Goal: Task Accomplishment & Management: Complete application form

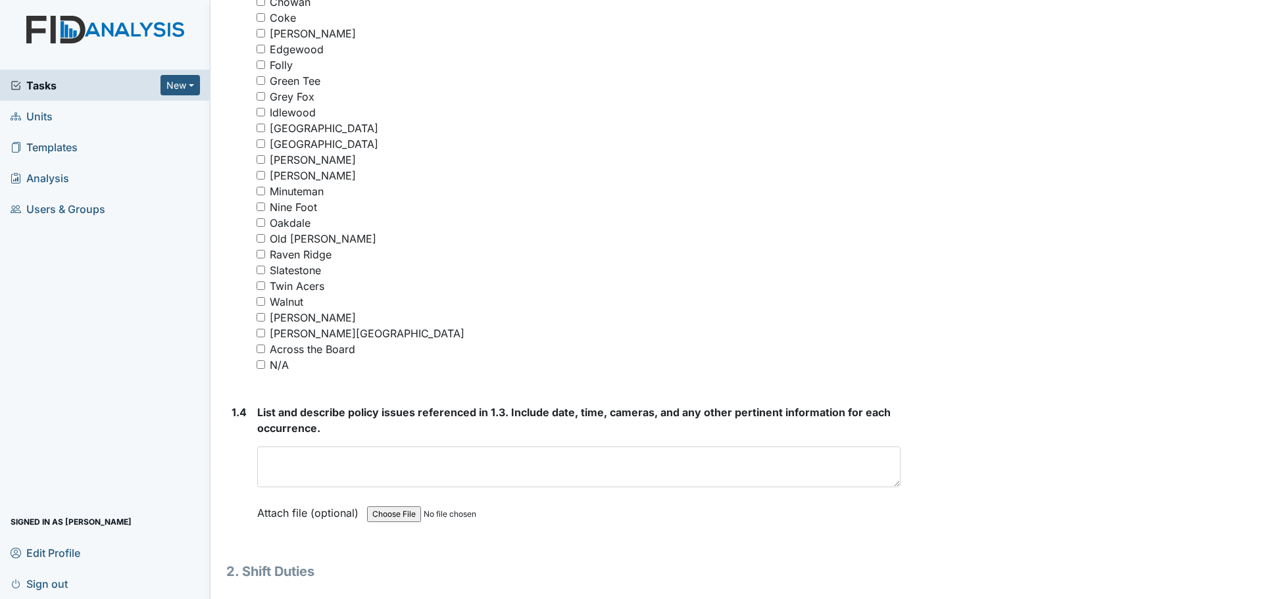
scroll to position [1118, 0]
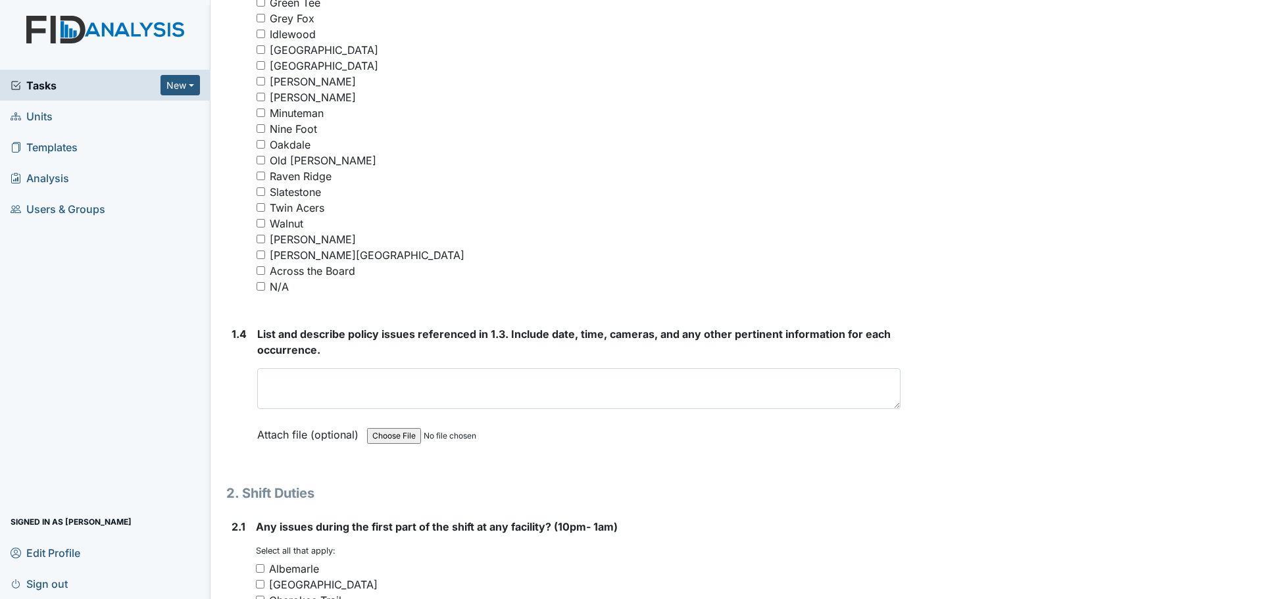
click at [261, 291] on div "N/A" at bounding box center [578, 287] width 644 height 16
click at [262, 287] on input "N/A" at bounding box center [260, 286] width 9 height 9
checkbox input "true"
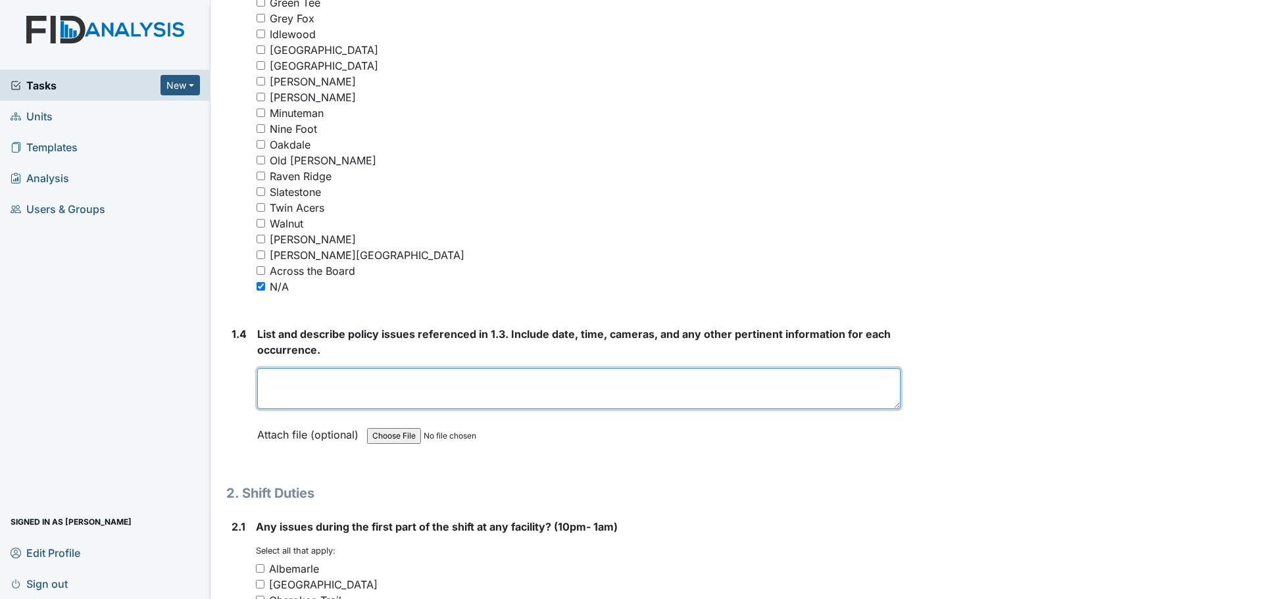
click at [480, 379] on textarea at bounding box center [578, 388] width 643 height 41
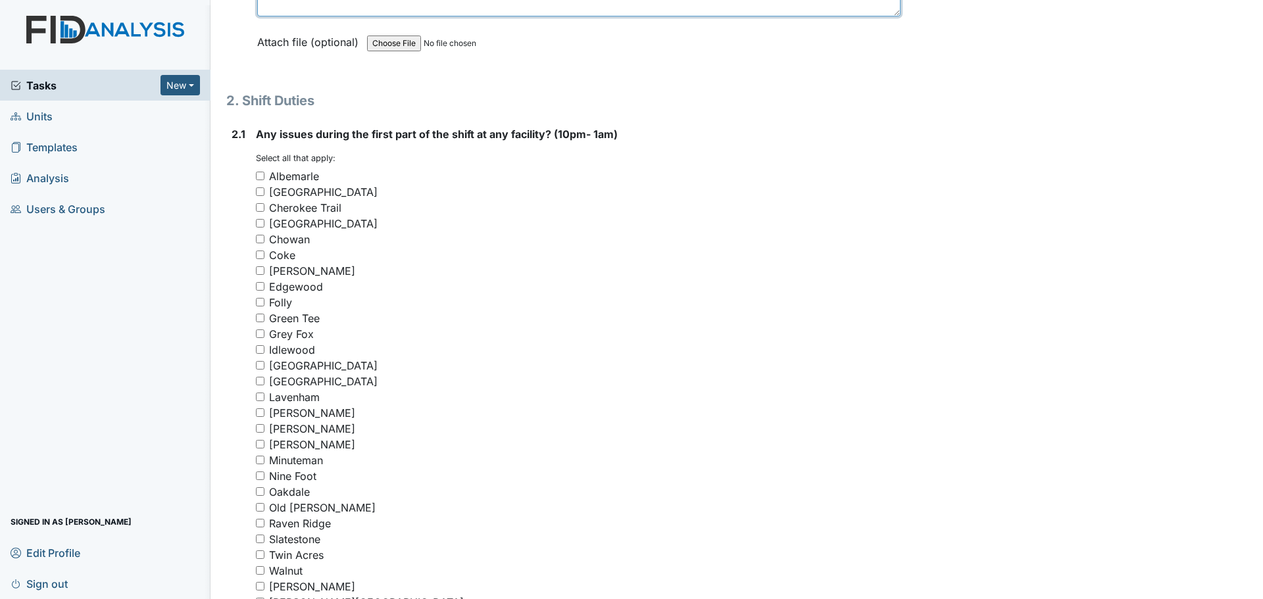
scroll to position [1644, 0]
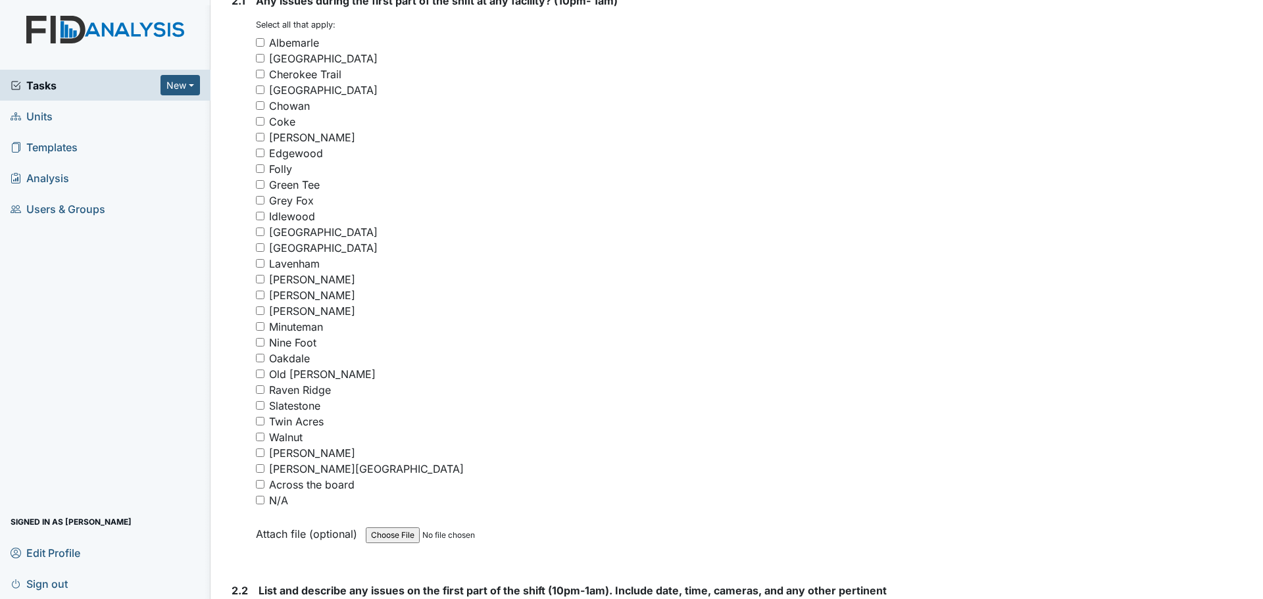
type textarea "Nothing to report."
click at [258, 358] on input "Oakdale" at bounding box center [260, 358] width 9 height 9
checkbox input "true"
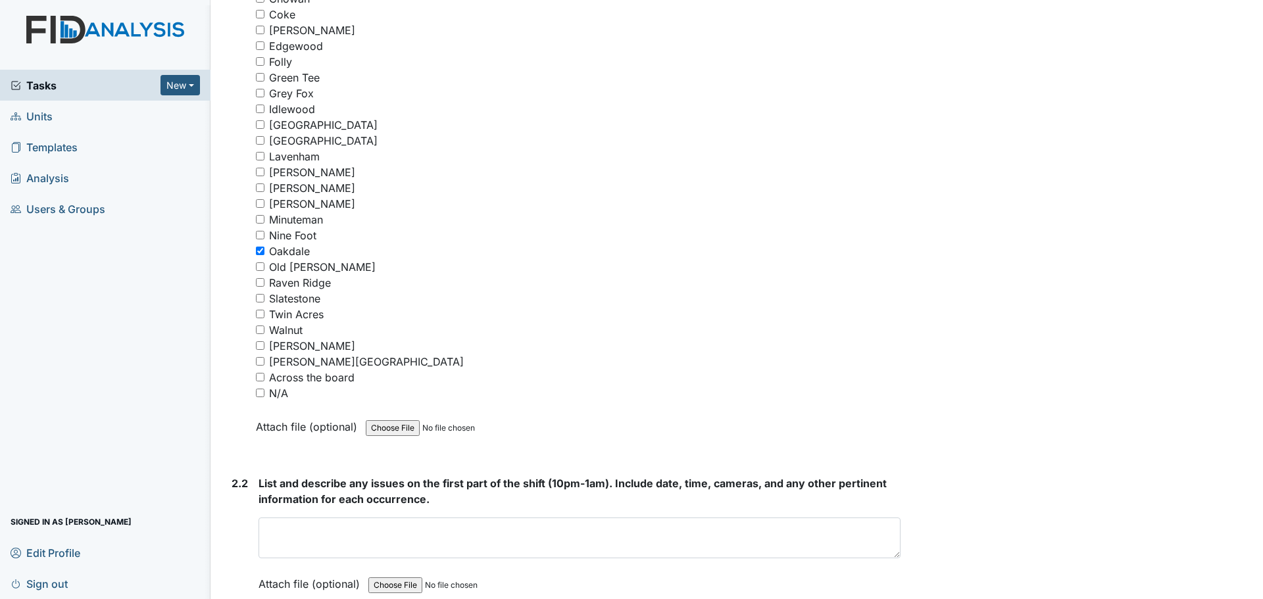
scroll to position [1973, 0]
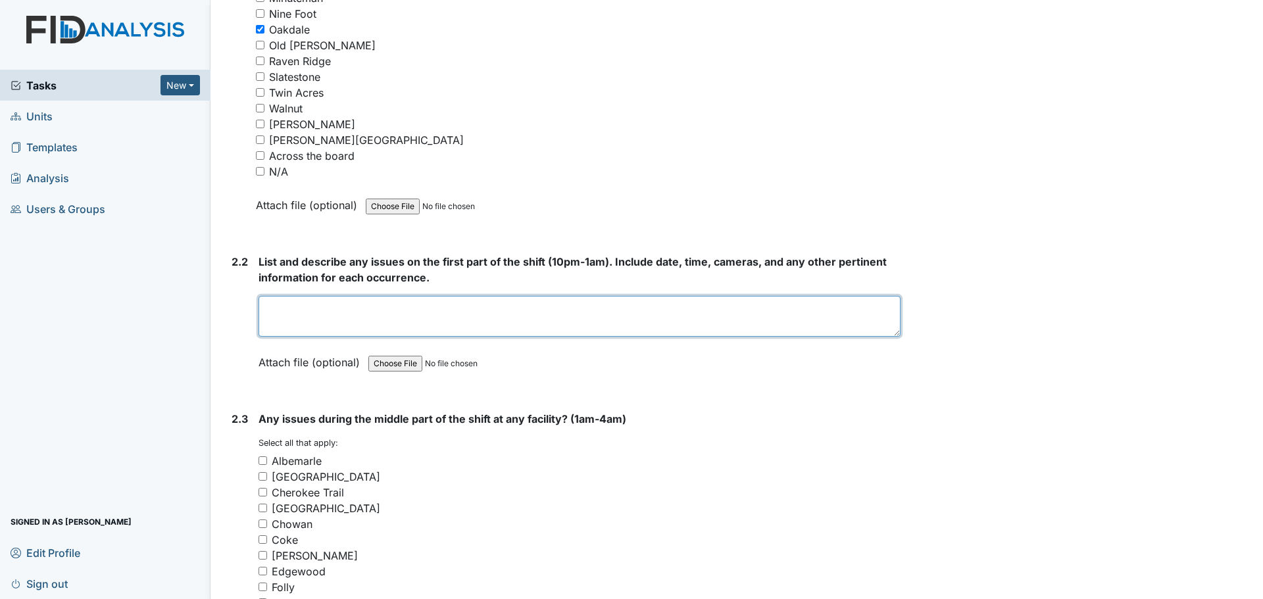
click at [425, 306] on textarea at bounding box center [579, 316] width 642 height 41
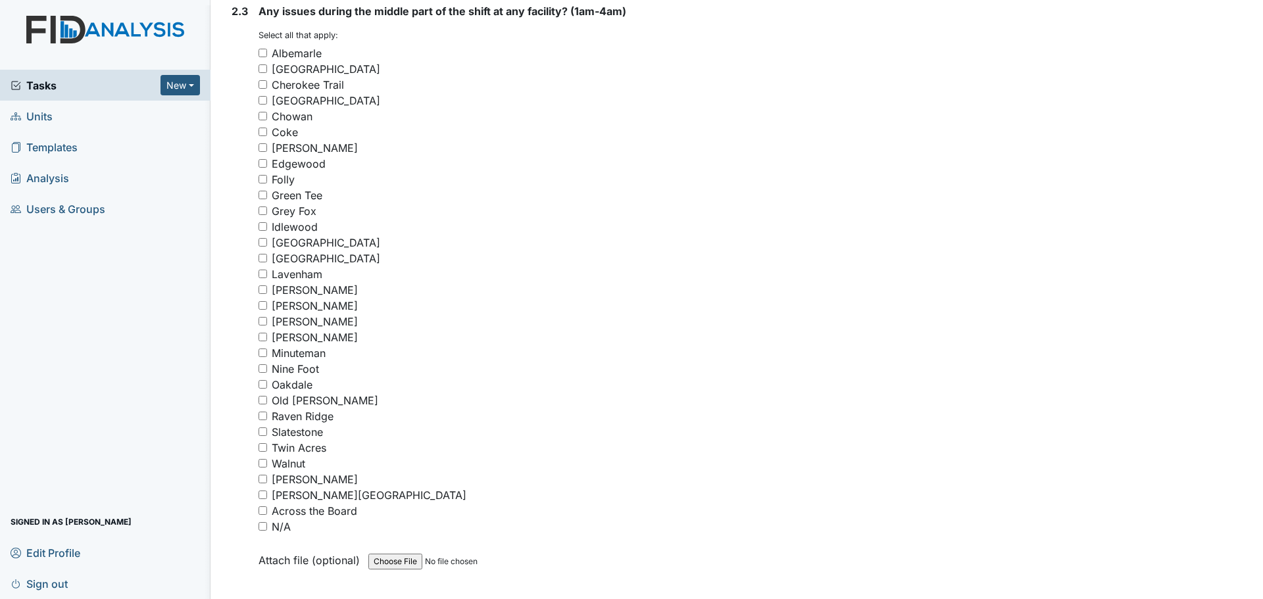
scroll to position [2499, 0]
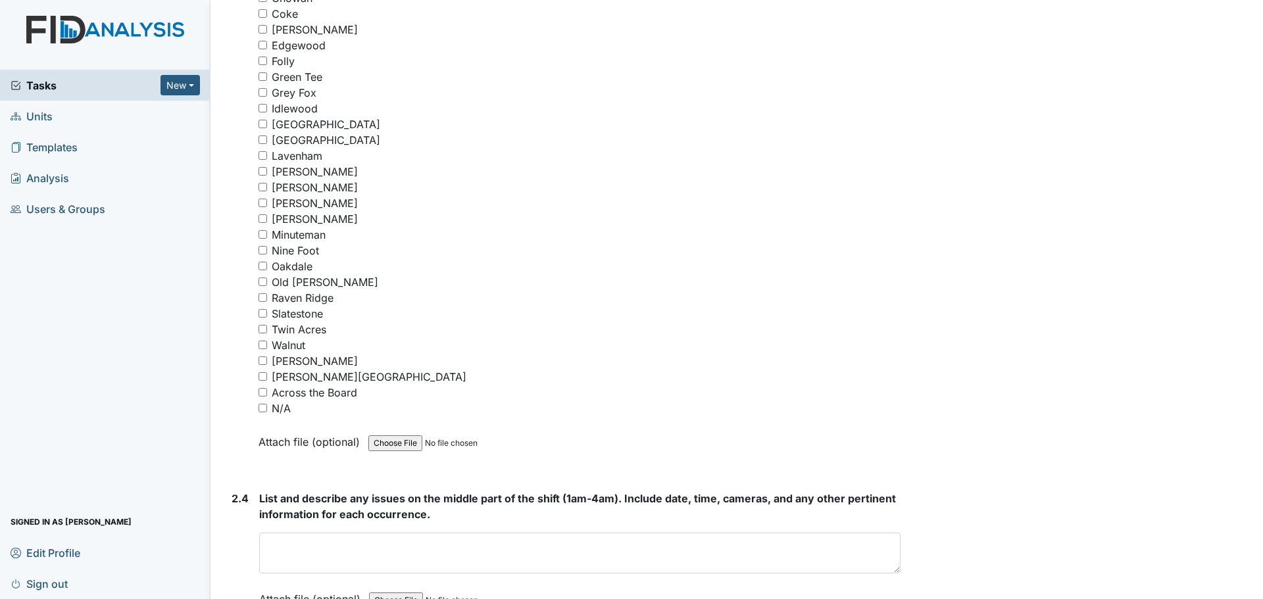
type textarea "The cameras at [GEOGRAPHIC_DATA] were down at 10:32pm and remain down the rest …"
click at [262, 402] on div "N/A" at bounding box center [579, 409] width 642 height 16
click at [265, 410] on input "N/A" at bounding box center [262, 408] width 9 height 9
checkbox input "true"
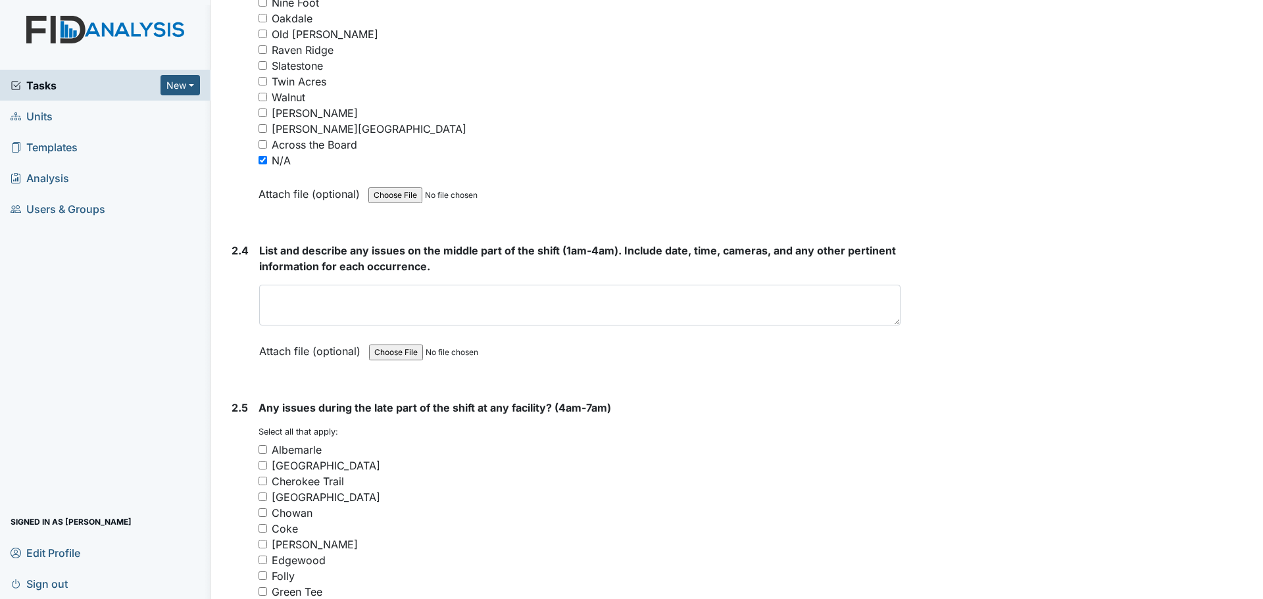
scroll to position [2762, 0]
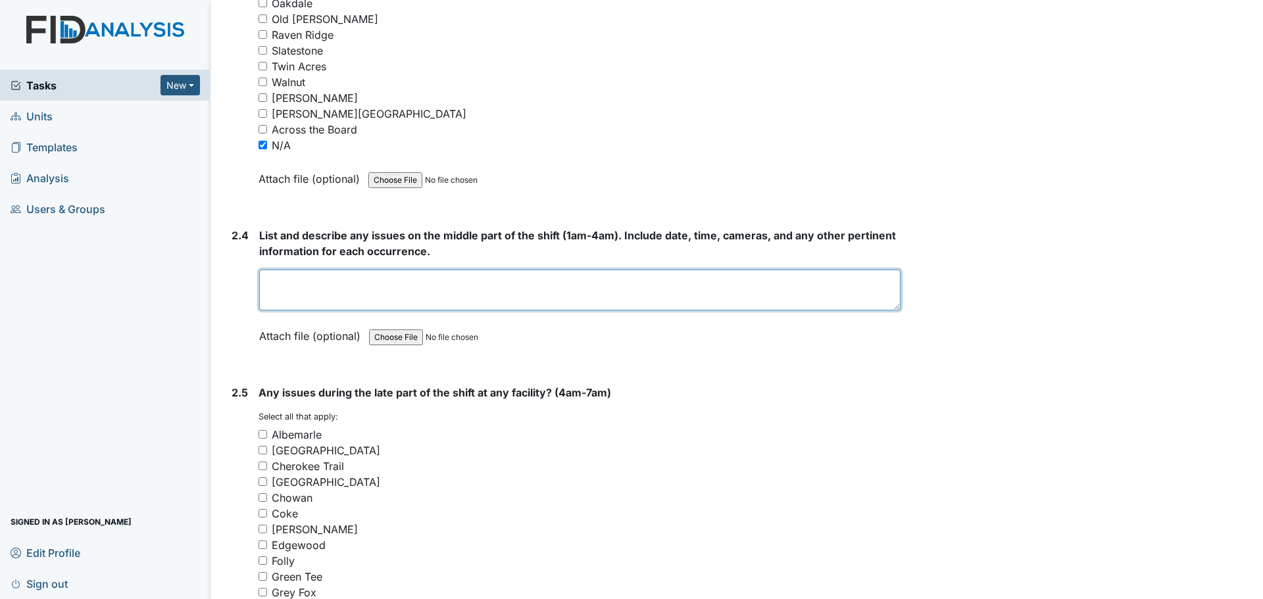
click at [545, 287] on textarea at bounding box center [579, 290] width 641 height 41
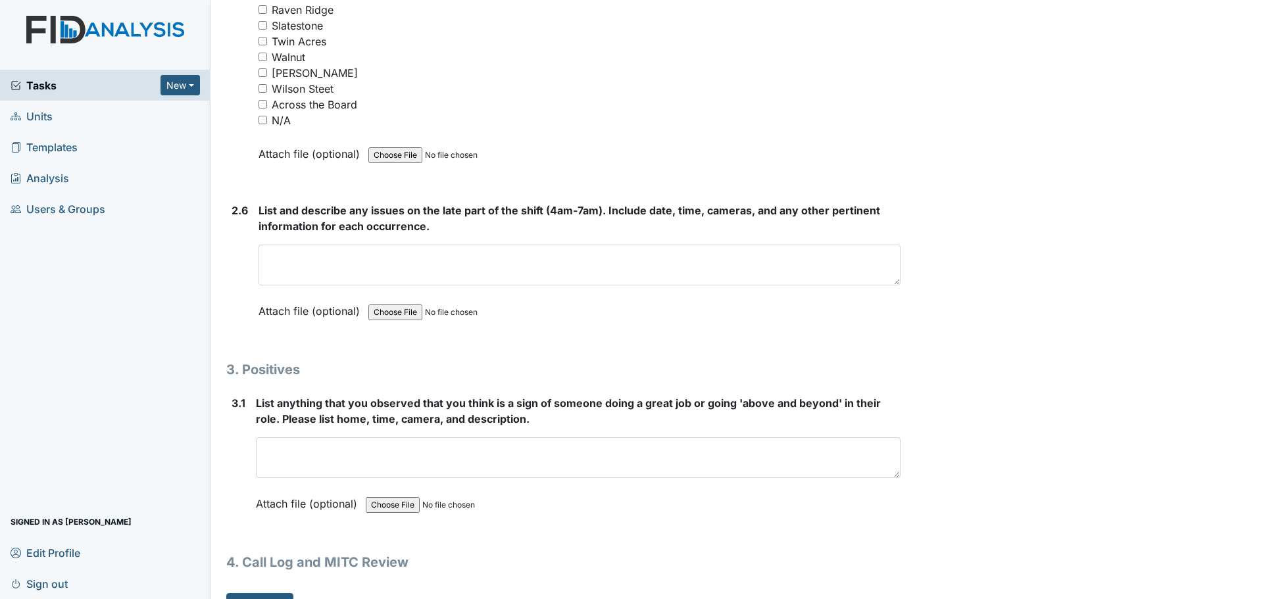
scroll to position [3580, 0]
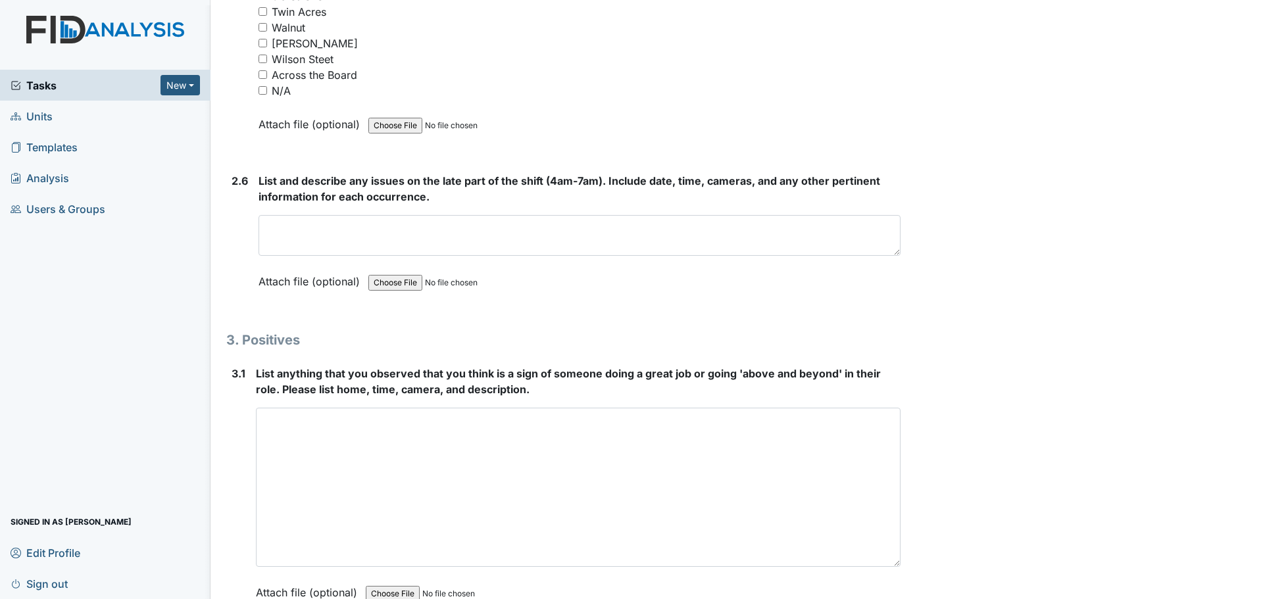
drag, startPoint x: 890, startPoint y: 447, endPoint x: 929, endPoint y: 630, distance: 186.8
click at [929, 598] on html "Tasks New Form Inspection Document Bundle Units Templates Analysis Users & Grou…" at bounding box center [631, 299] width 1263 height 599
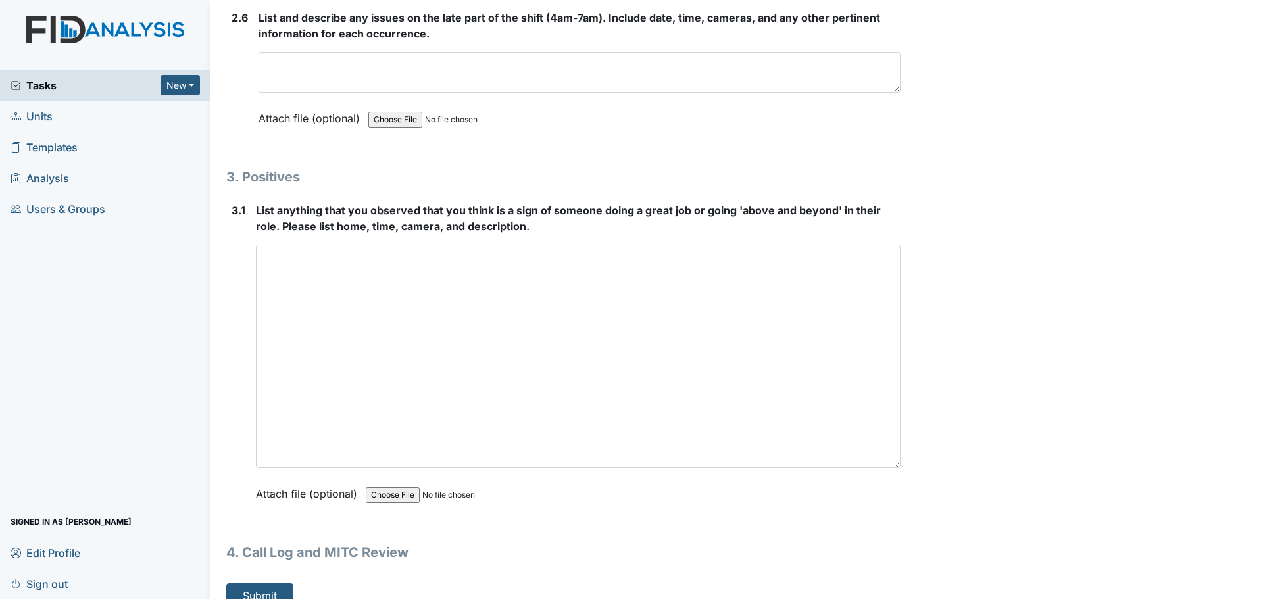
scroll to position [3762, 0]
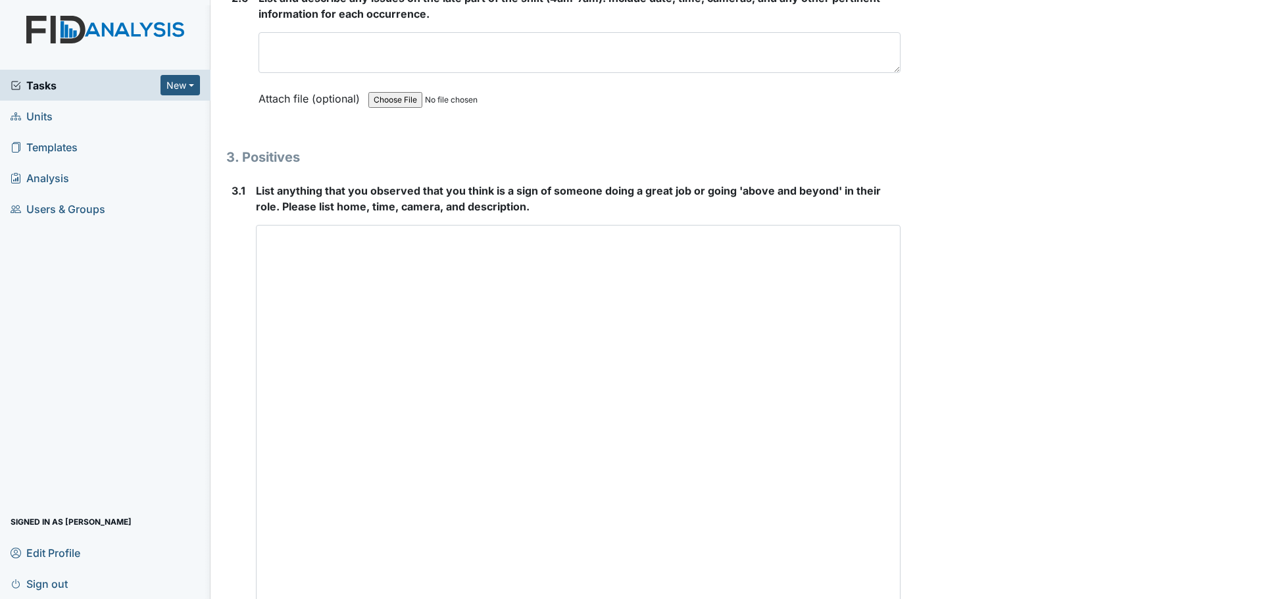
drag, startPoint x: 887, startPoint y: 446, endPoint x: 881, endPoint y: 630, distance: 184.3
click at [881, 598] on html "Tasks New Form Inspection Document Bundle Units Templates Analysis Users & Grou…" at bounding box center [631, 299] width 1263 height 599
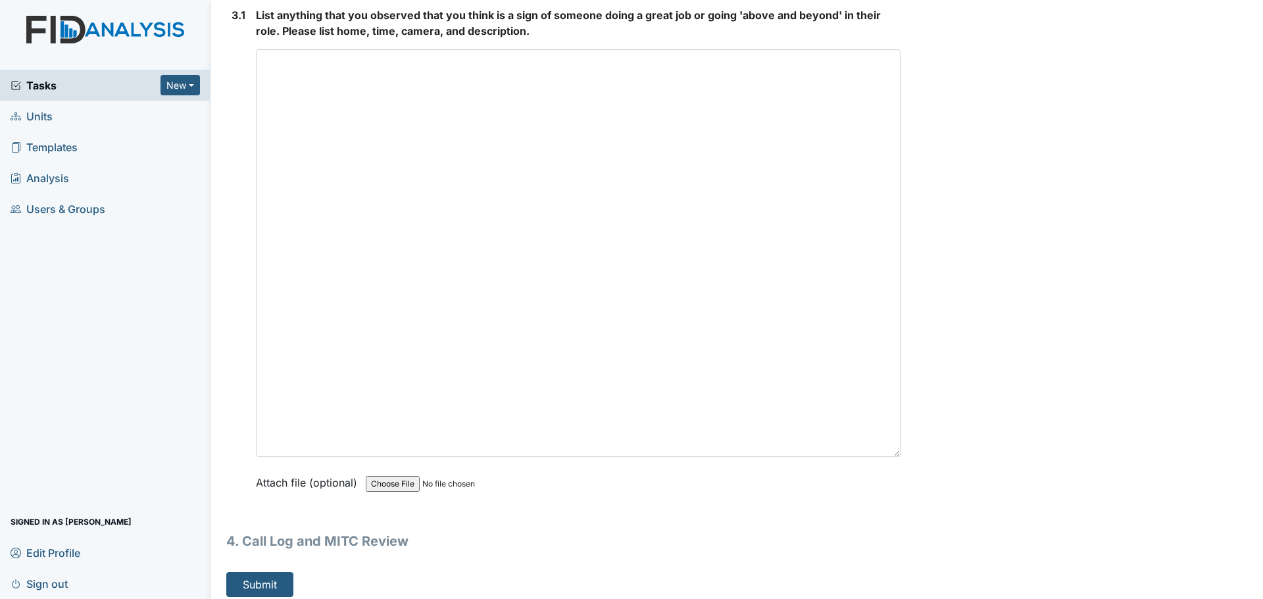
scroll to position [3946, 0]
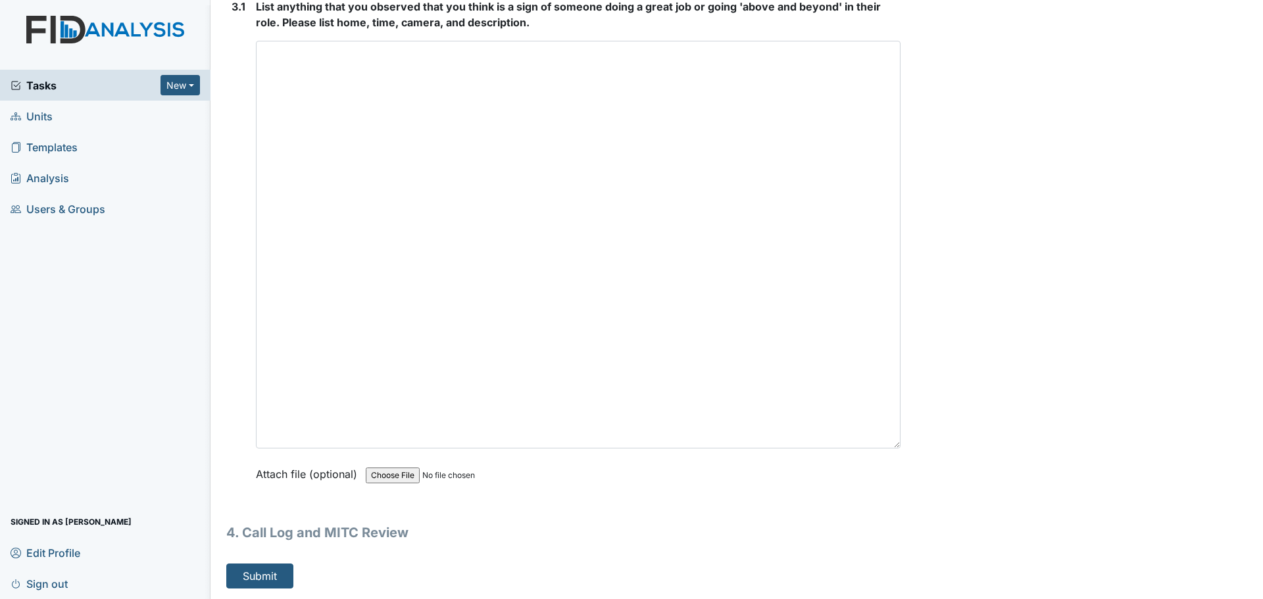
type textarea "Staff were cleaning and helping residents."
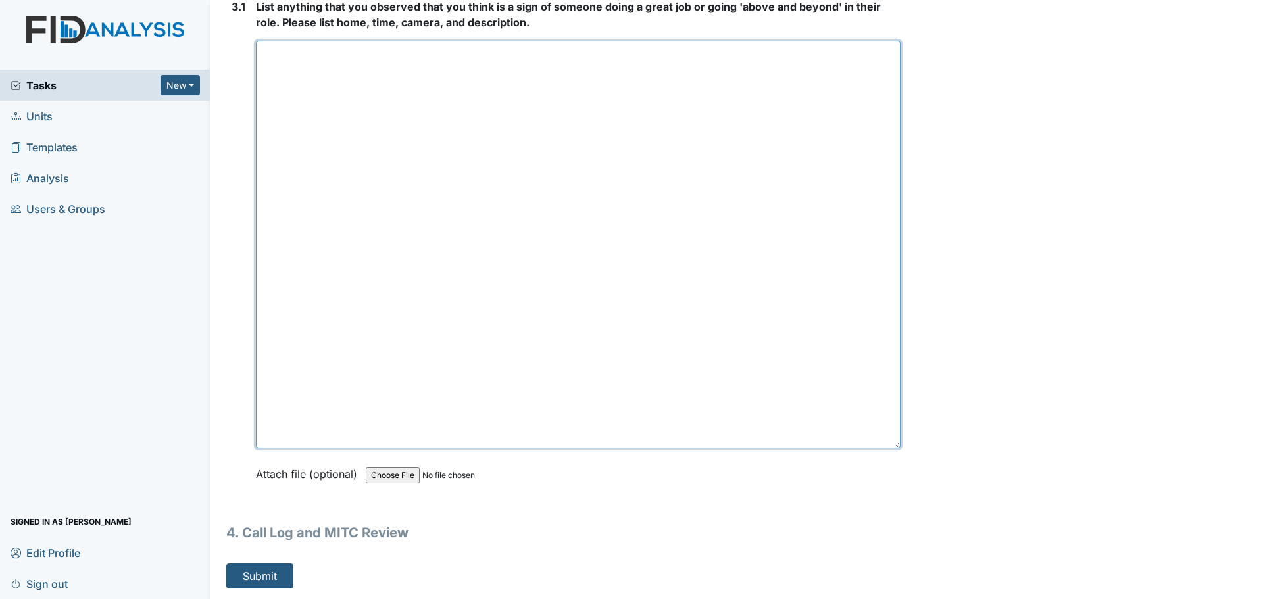
click at [628, 169] on textarea at bounding box center [578, 245] width 644 height 408
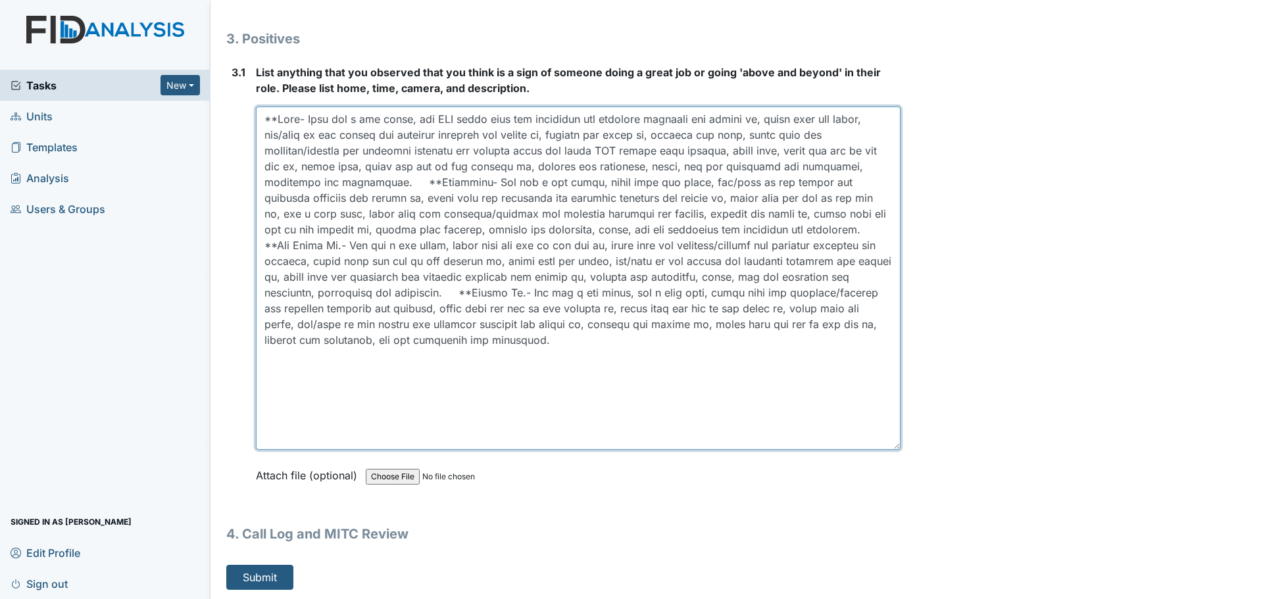
scroll to position [3877, 0]
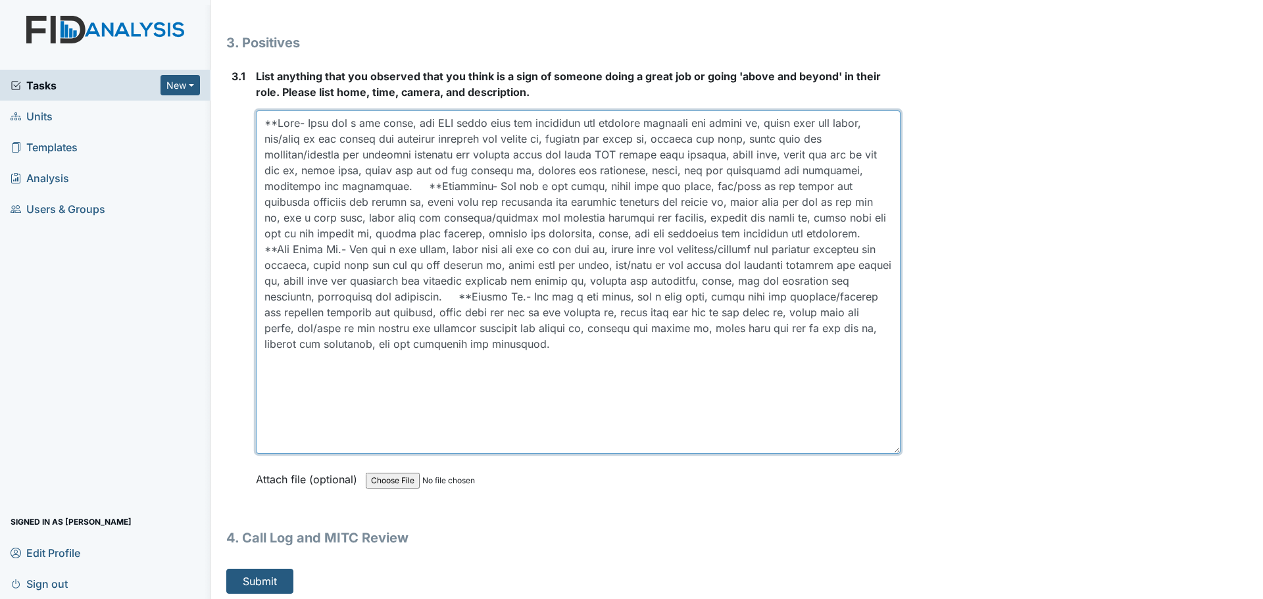
drag, startPoint x: 888, startPoint y: 446, endPoint x: 886, endPoint y: 376, distance: 69.7
click at [886, 376] on textarea at bounding box center [578, 281] width 644 height 343
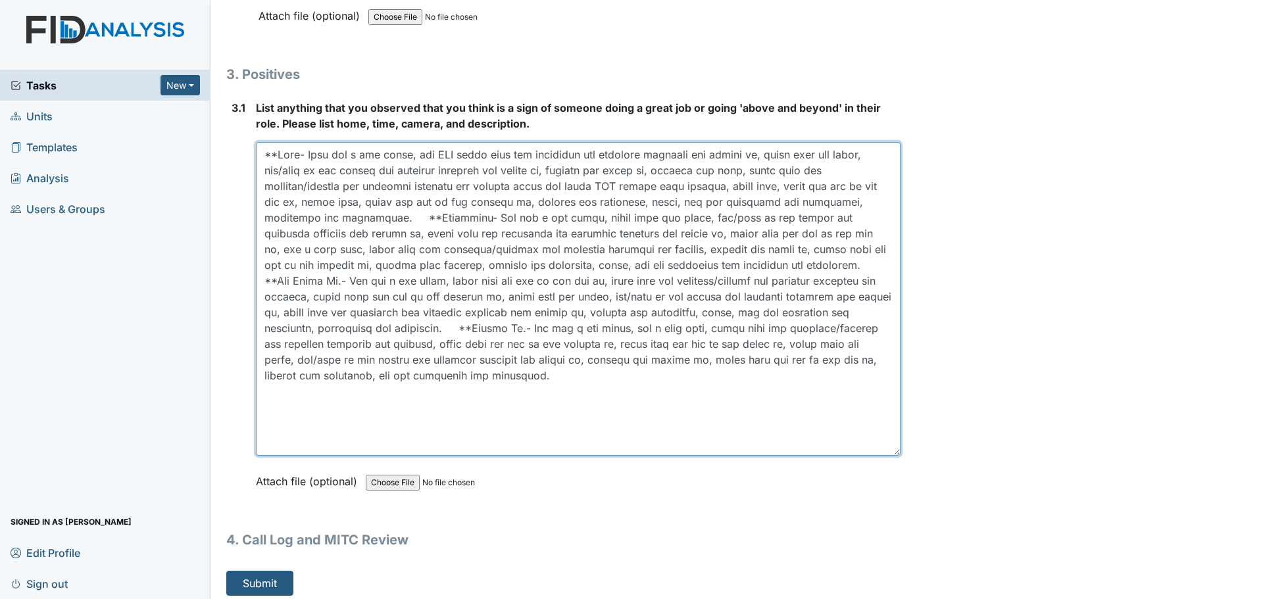
scroll to position [3835, 0]
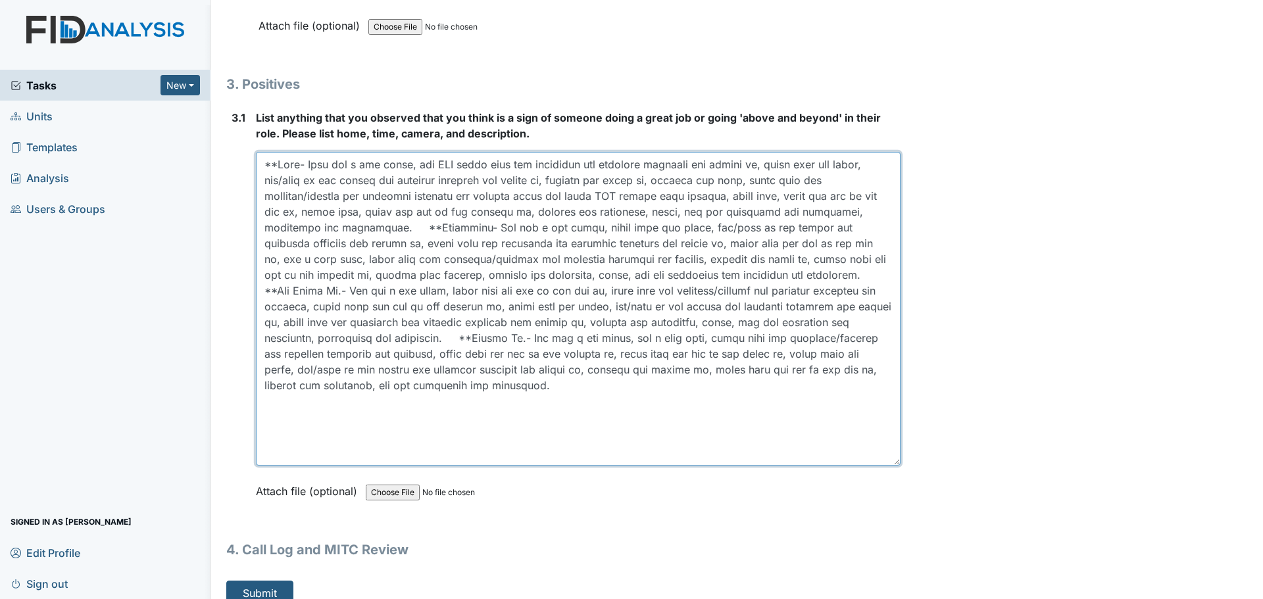
drag, startPoint x: 887, startPoint y: 447, endPoint x: 887, endPoint y: 405, distance: 41.4
click at [887, 405] on textarea at bounding box center [578, 309] width 644 height 314
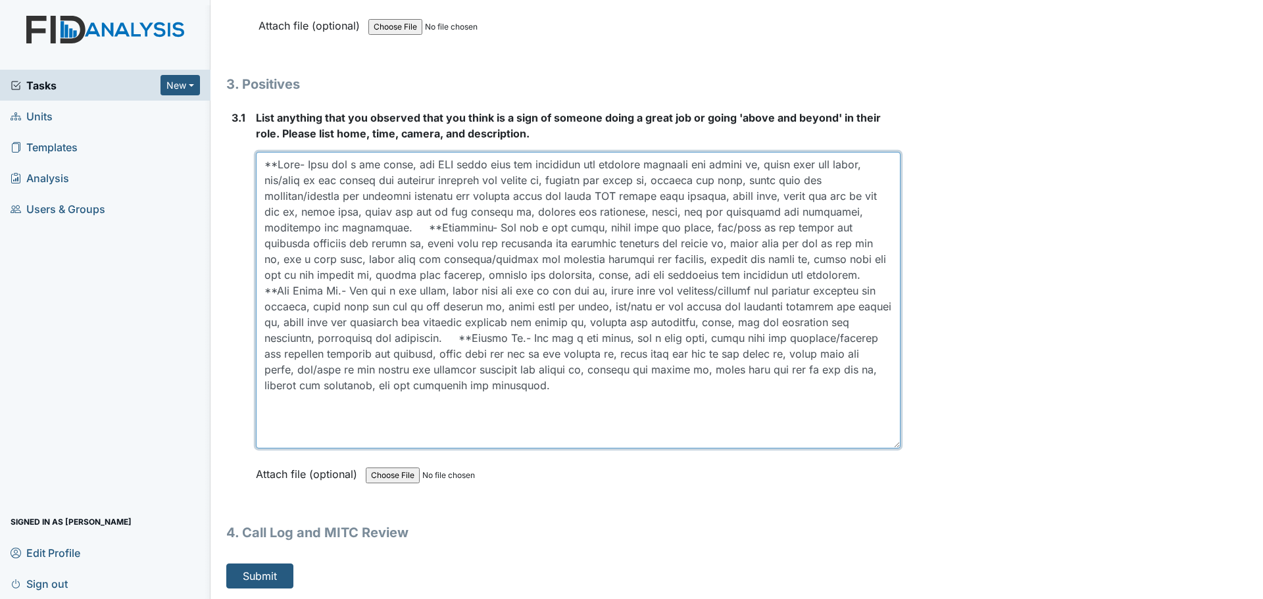
click at [891, 445] on textarea at bounding box center [578, 300] width 644 height 297
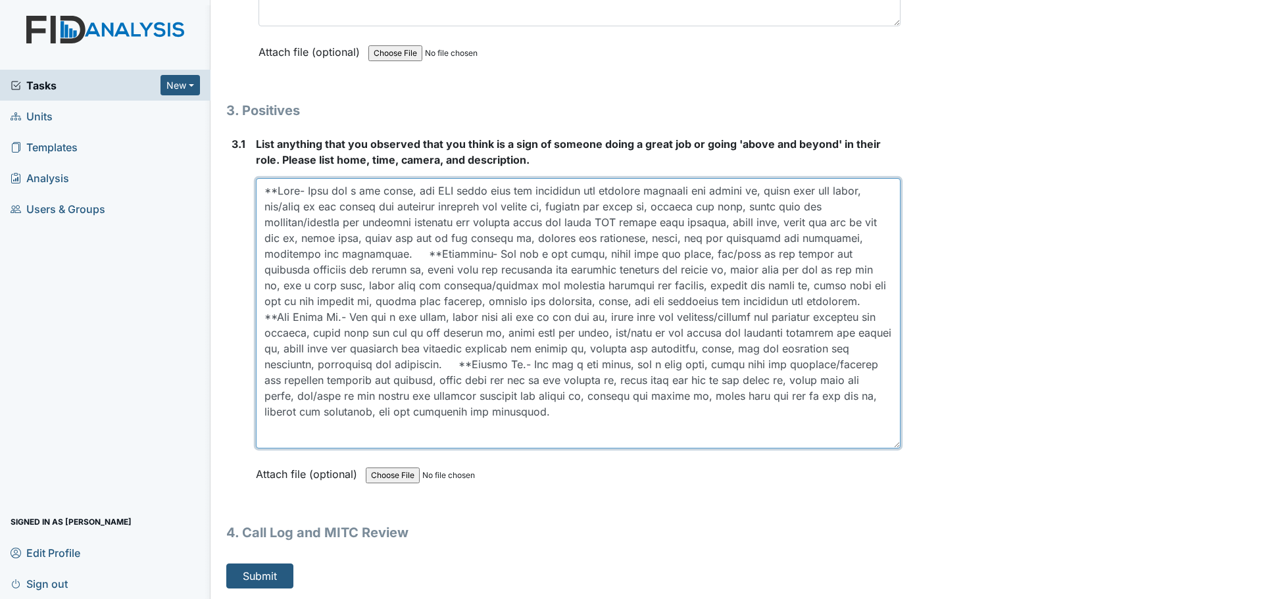
scroll to position [3806, 0]
drag, startPoint x: 891, startPoint y: 445, endPoint x: 888, endPoint y: 416, distance: 29.1
click at [888, 416] on textarea at bounding box center [578, 316] width 644 height 270
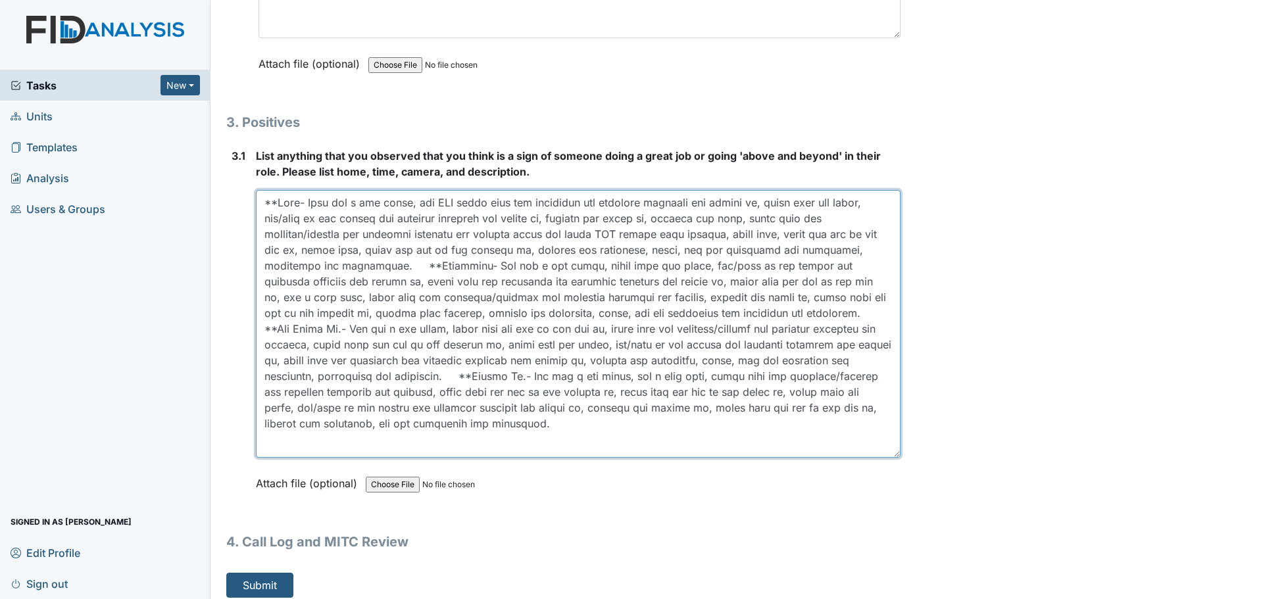
scroll to position [3794, 0]
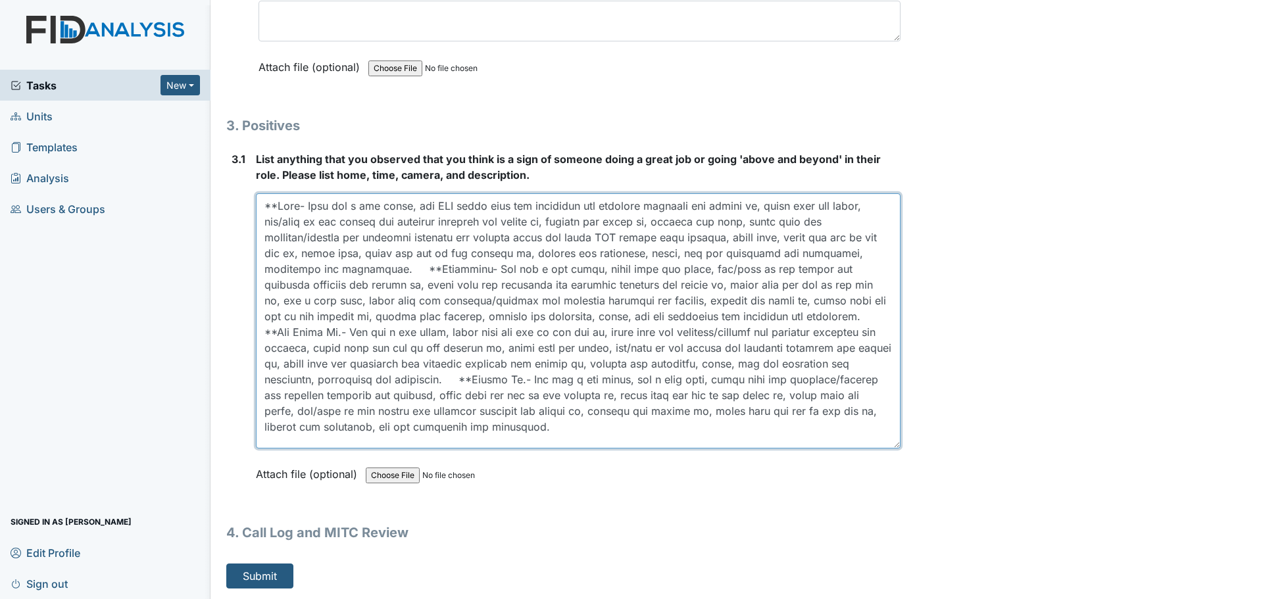
drag, startPoint x: 888, startPoint y: 447, endPoint x: 888, endPoint y: 434, distance: 12.5
click at [888, 434] on textarea at bounding box center [578, 320] width 644 height 255
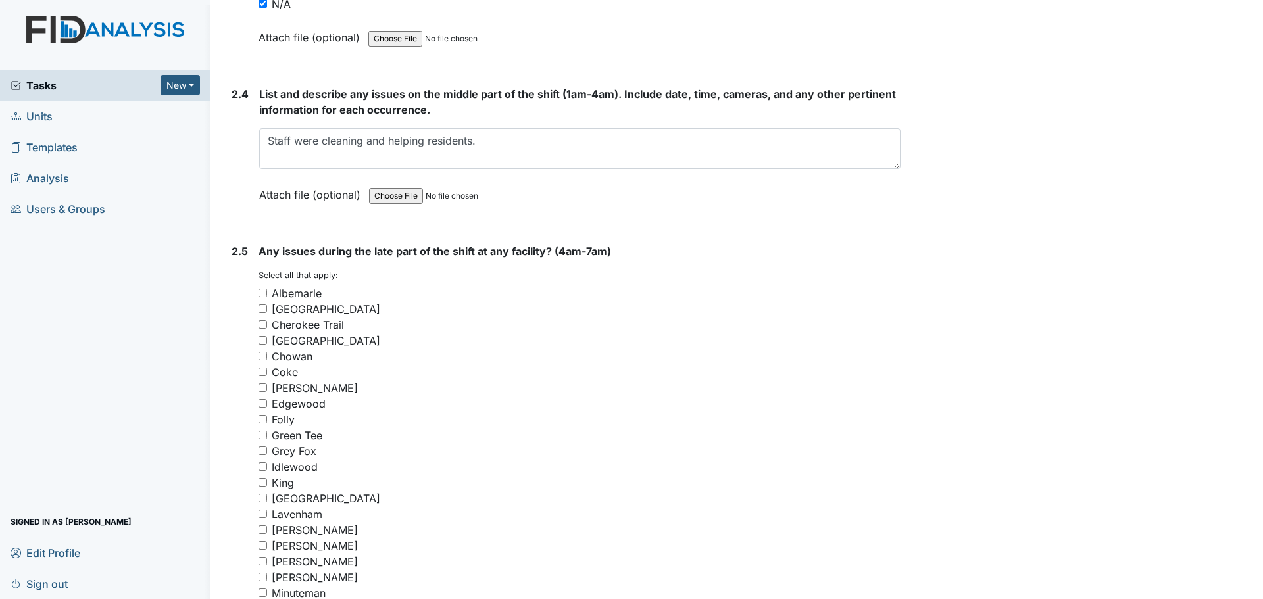
scroll to position [2873, 0]
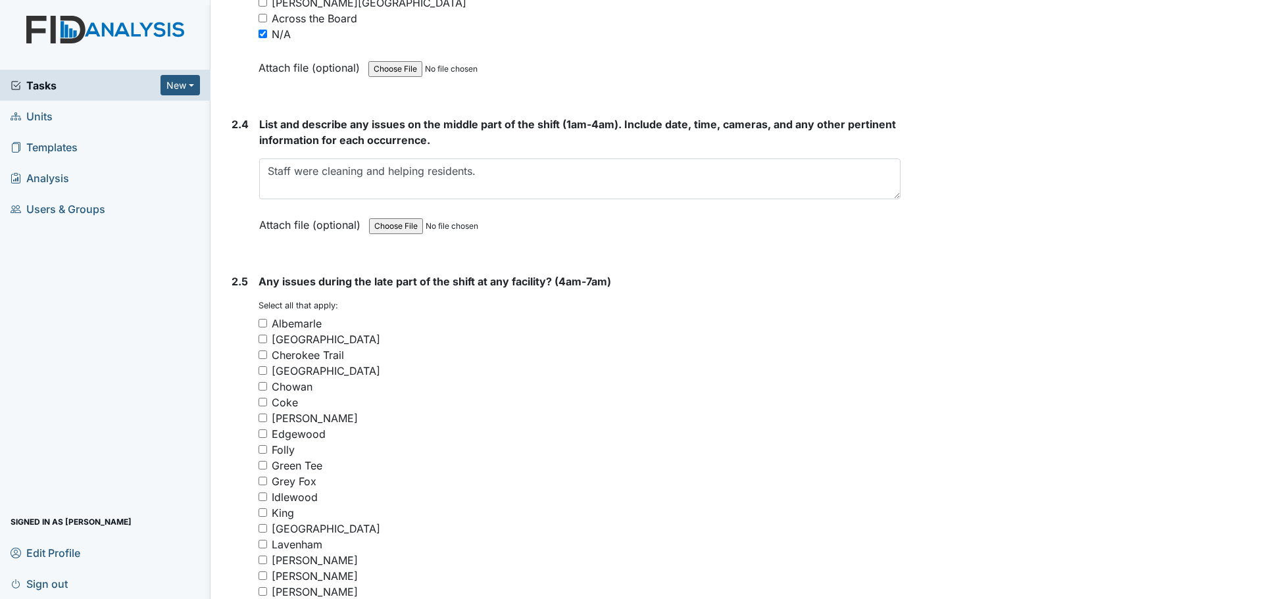
type textarea "**Coke- They did a med count, one DSP wiped down the furniture and finished cle…"
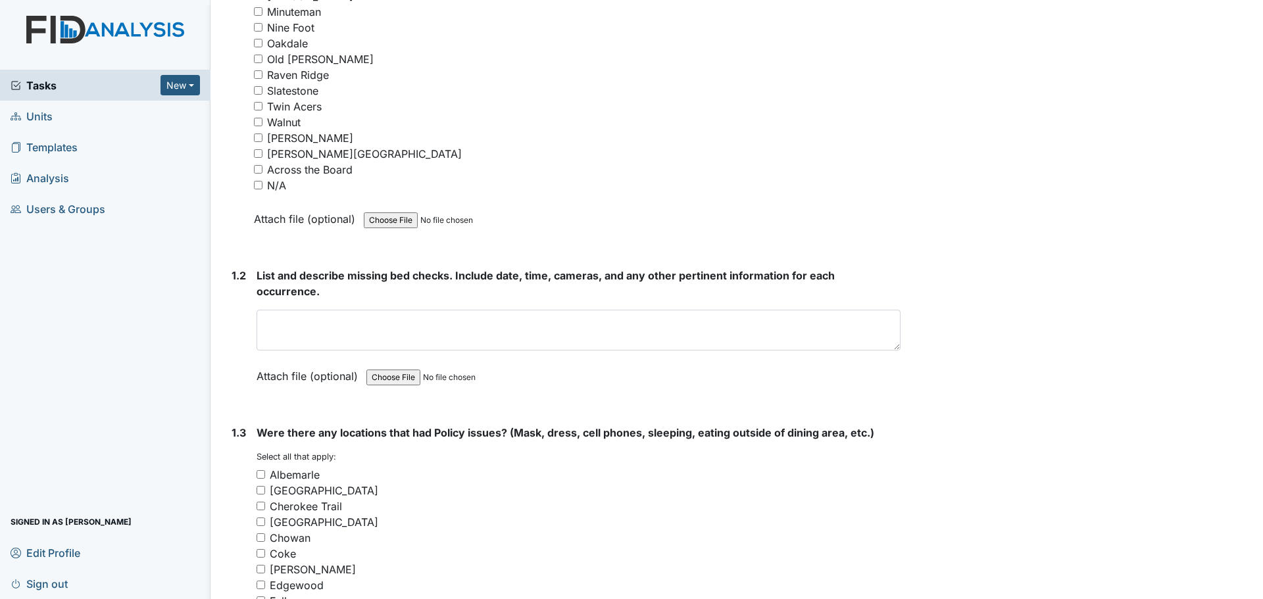
scroll to position [440, 0]
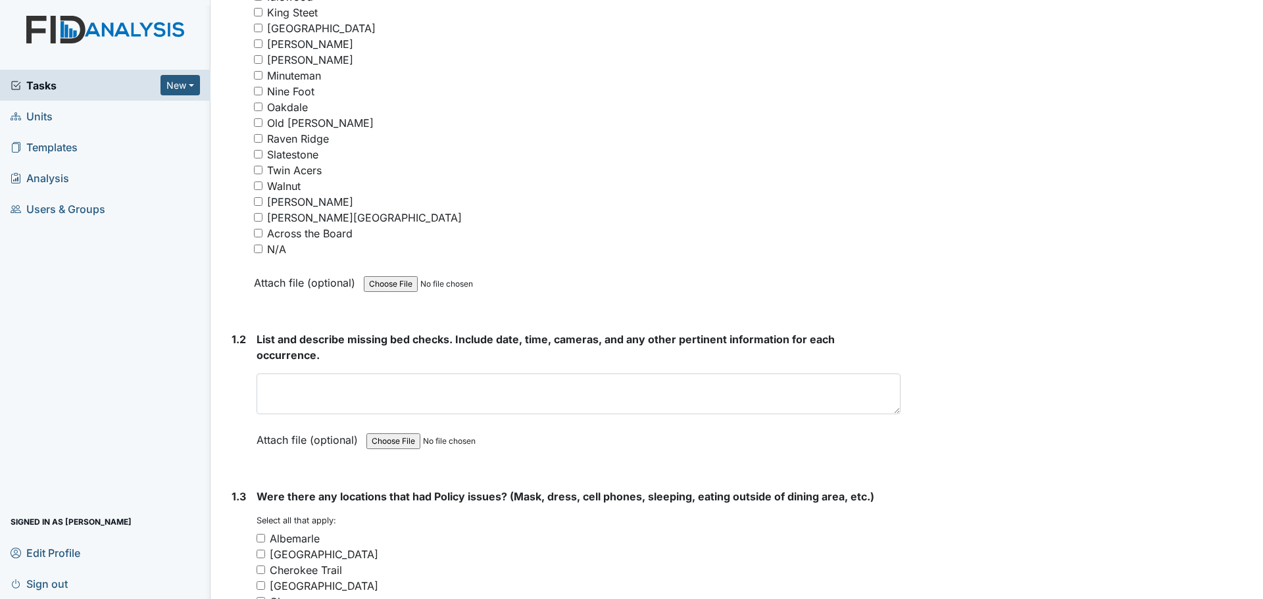
click at [259, 247] on input "N/A" at bounding box center [258, 249] width 9 height 9
checkbox input "true"
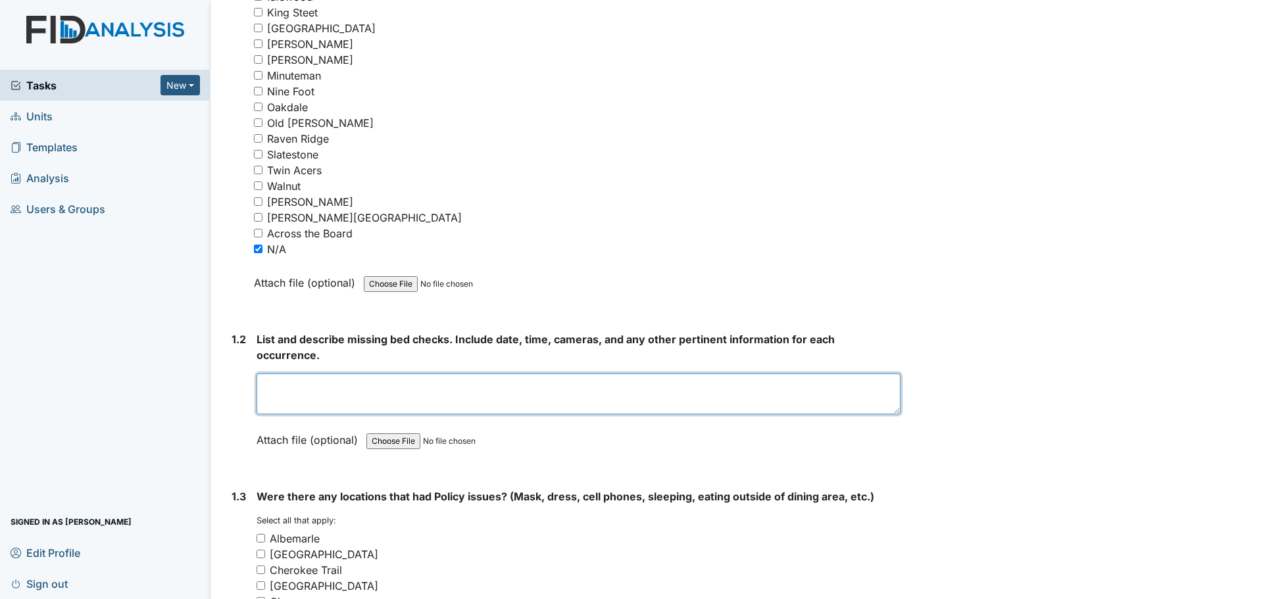
click at [493, 388] on textarea at bounding box center [578, 394] width 644 height 41
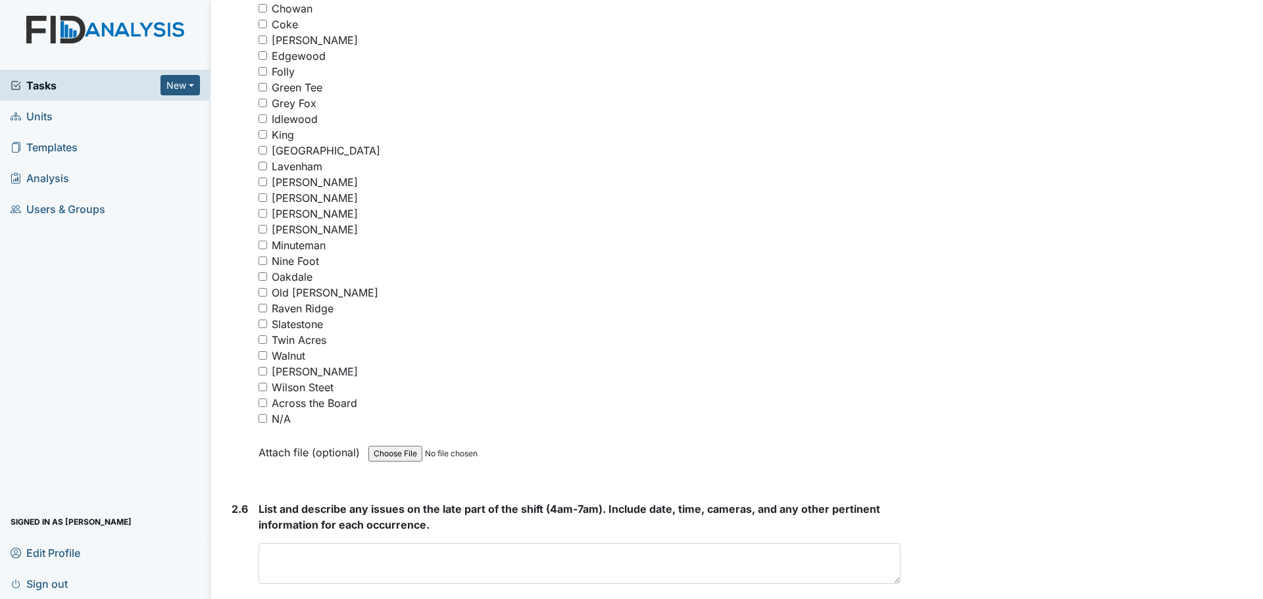
scroll to position [3334, 0]
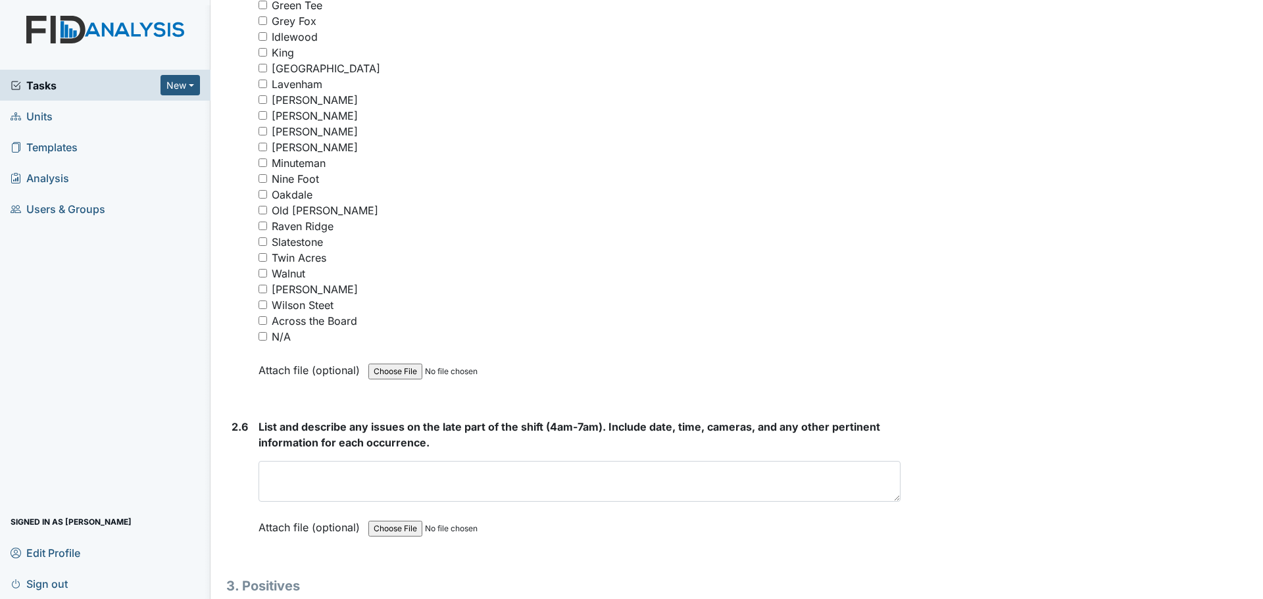
type textarea "Staff did their bed checks."
click at [262, 337] on input "N/A" at bounding box center [262, 336] width 9 height 9
checkbox input "true"
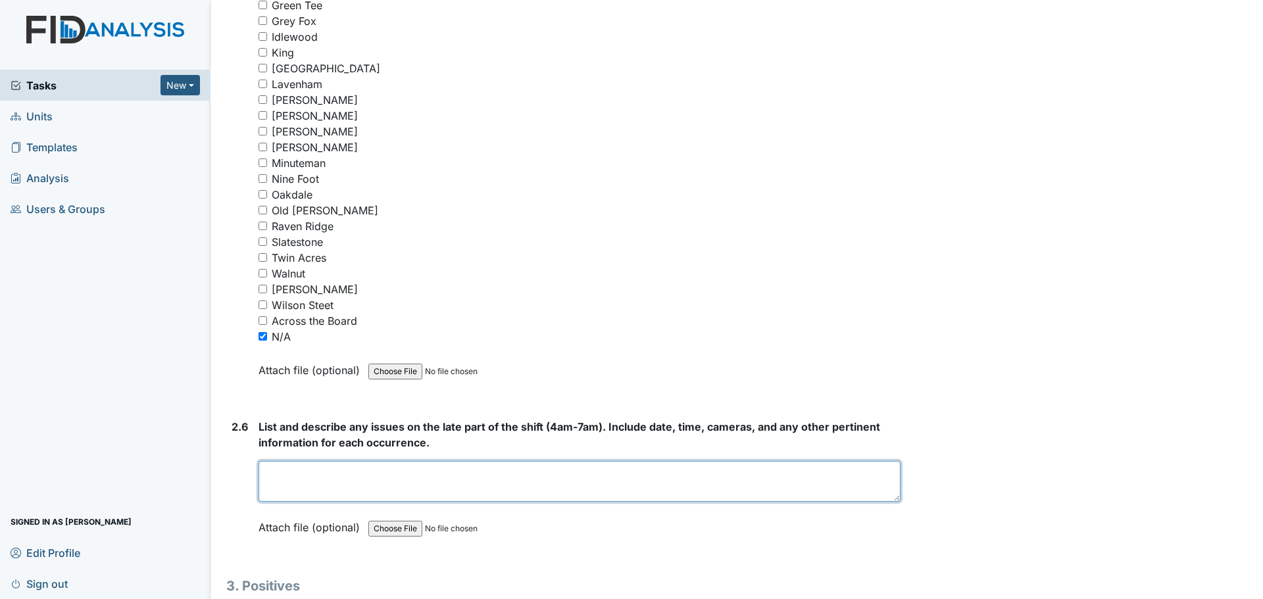
click at [571, 472] on textarea at bounding box center [579, 481] width 642 height 41
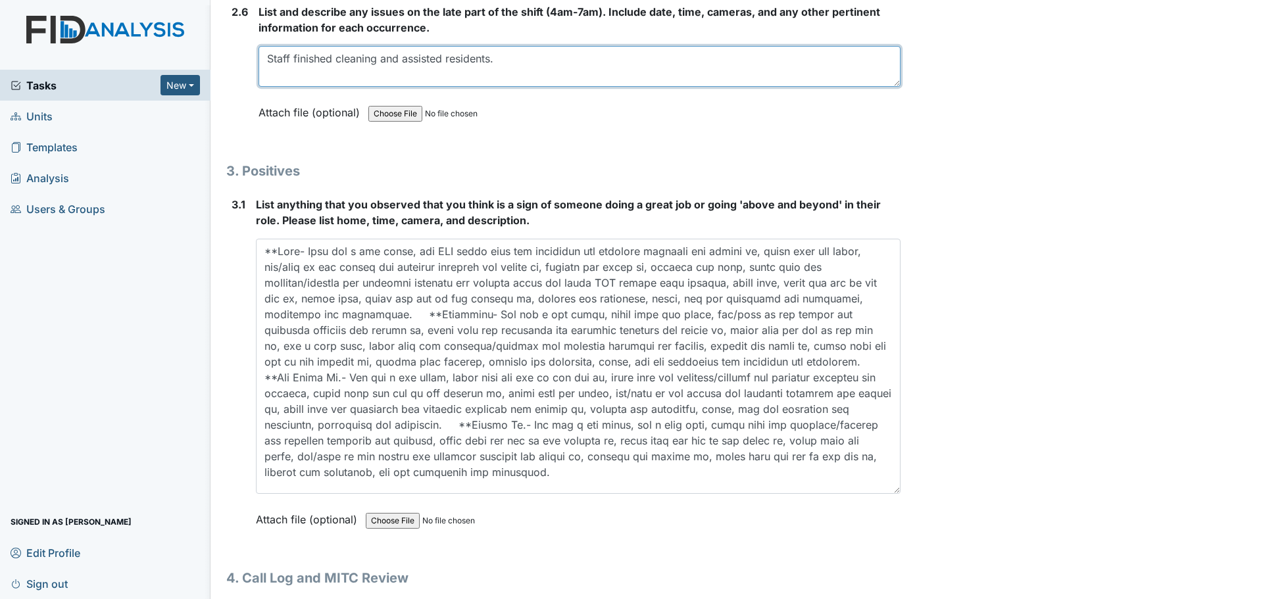
scroll to position [3794, 0]
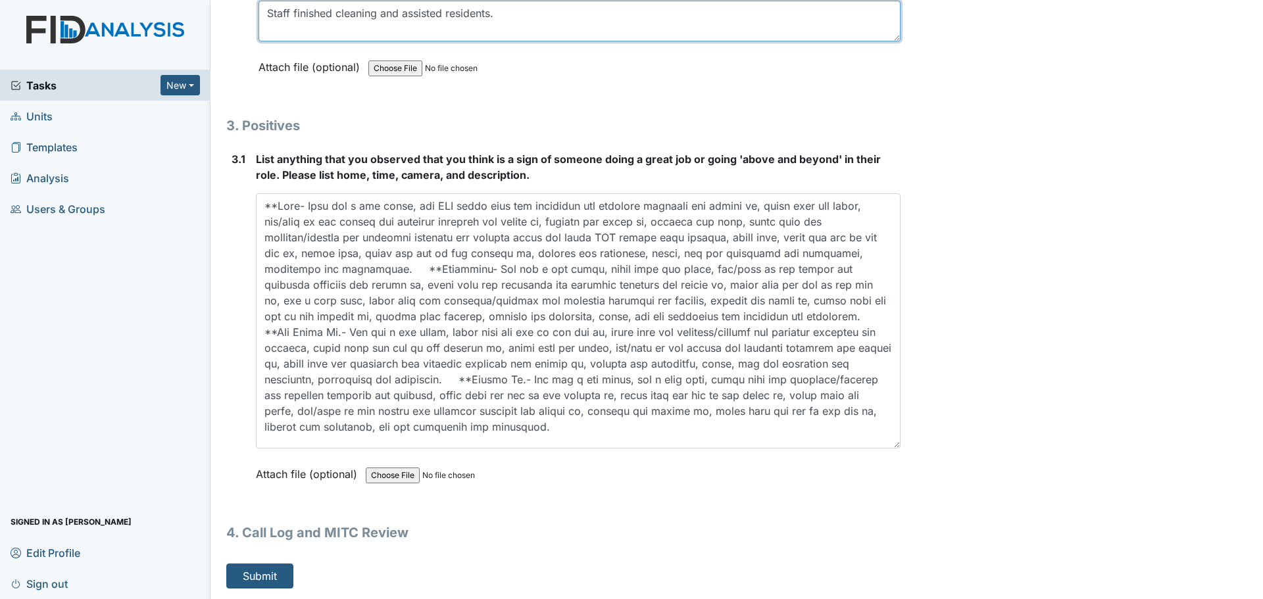
type textarea "Staff finished cleaning and assisted residents."
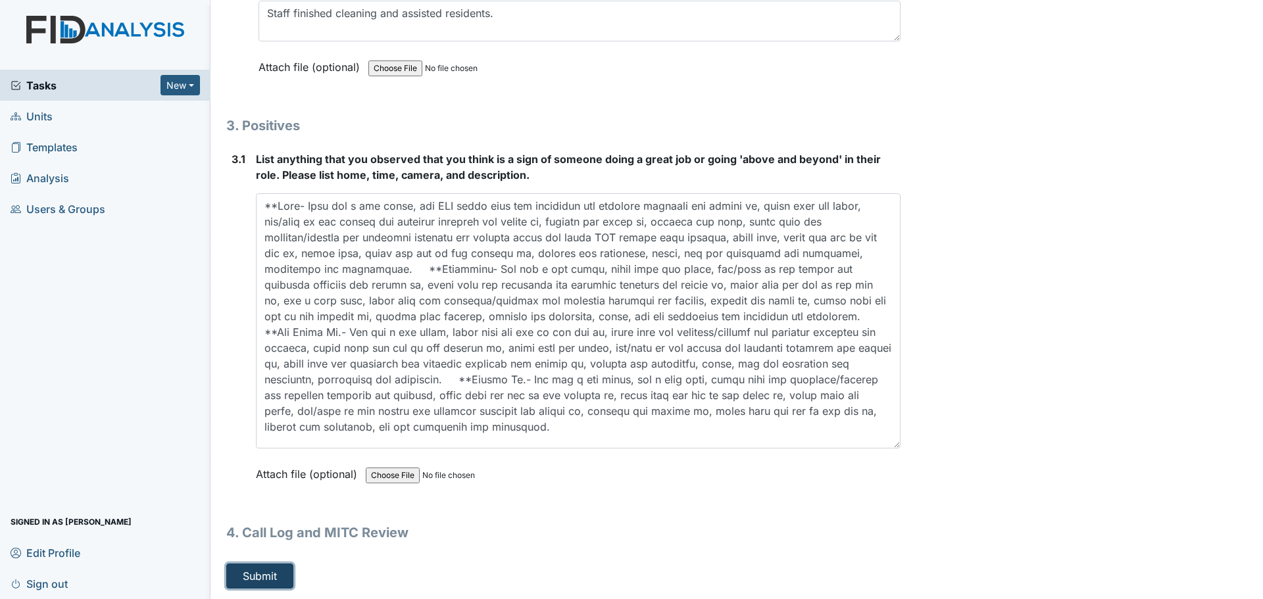
click at [285, 577] on button "Submit" at bounding box center [259, 576] width 67 height 25
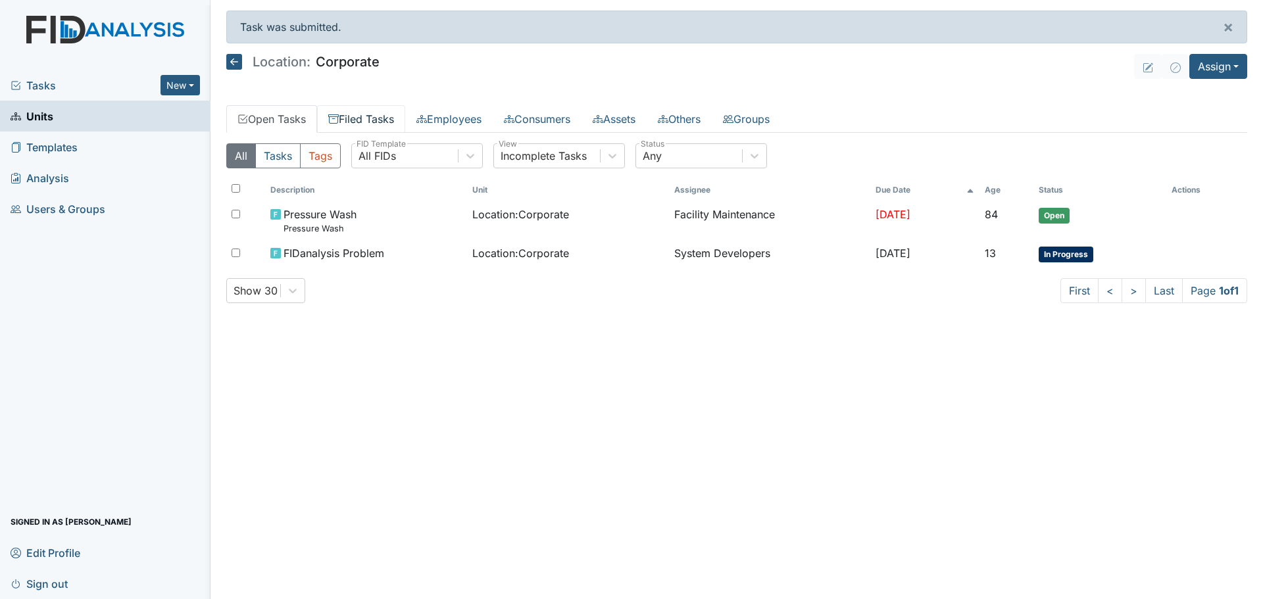
click at [368, 115] on link "Filed Tasks" at bounding box center [361, 119] width 88 height 28
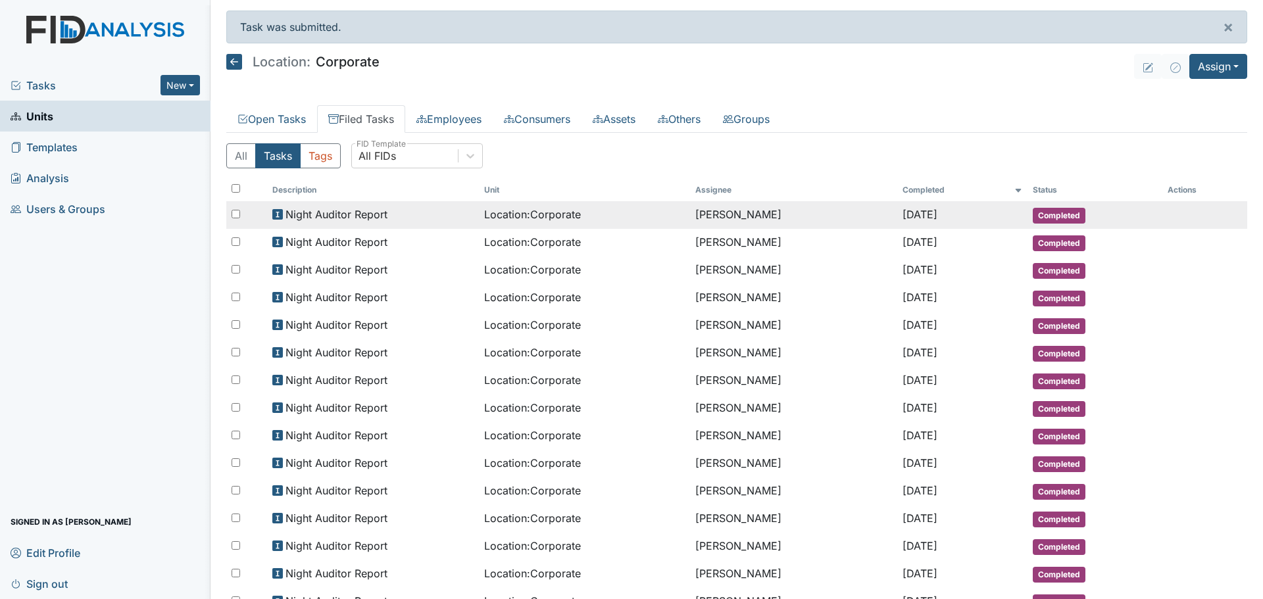
click at [364, 208] on span "Night Auditor Report" at bounding box center [336, 214] width 102 height 16
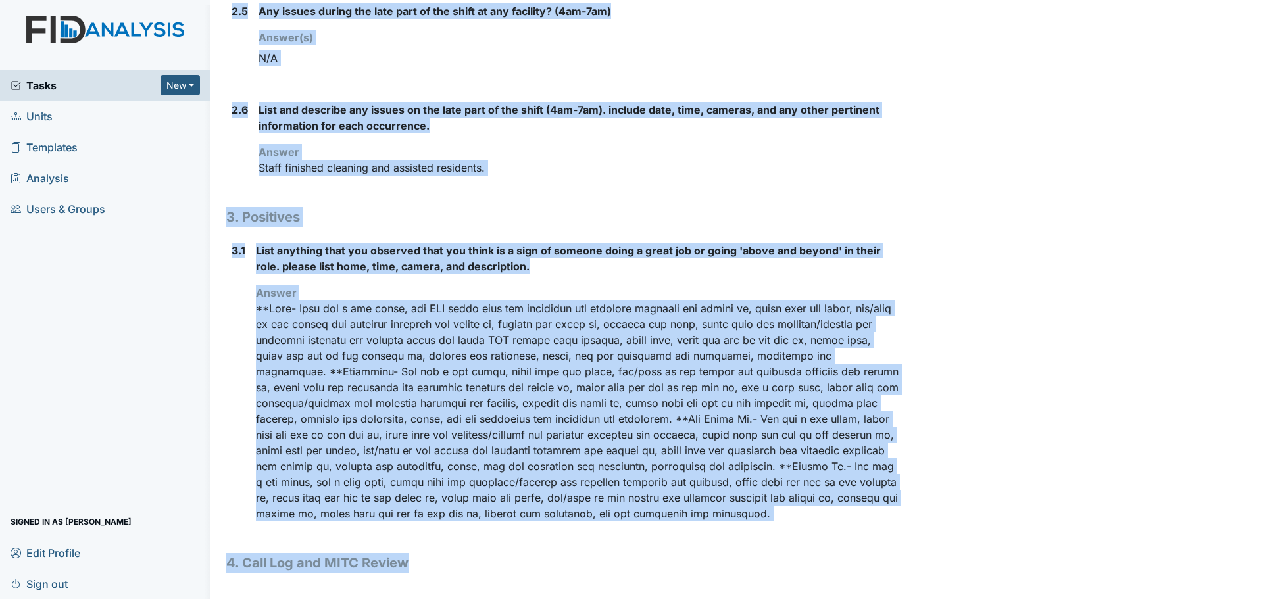
scroll to position [1123, 0]
drag, startPoint x: 226, startPoint y: 67, endPoint x: 690, endPoint y: 606, distance: 711.2
click at [690, 598] on html "Tasks New Form Inspection Document Bundle Units Templates Analysis Users & Grou…" at bounding box center [631, 299] width 1263 height 599
click at [494, 564] on h1 "4. Call Log and MITC Review" at bounding box center [563, 563] width 674 height 20
drag, startPoint x: 226, startPoint y: 68, endPoint x: 640, endPoint y: 524, distance: 616.0
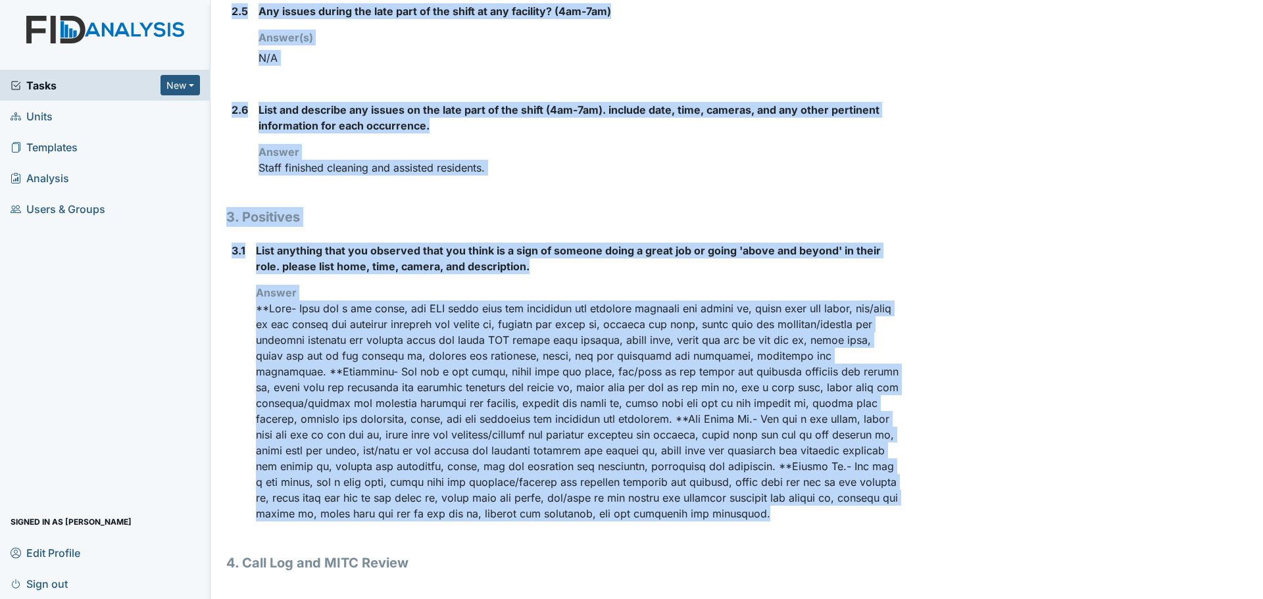
copy div "Location: Corporate Assignee: [PERSON_NAME] Creator: [PERSON_NAME] Remediator: …"
